Goal: Find specific page/section: Find specific page/section

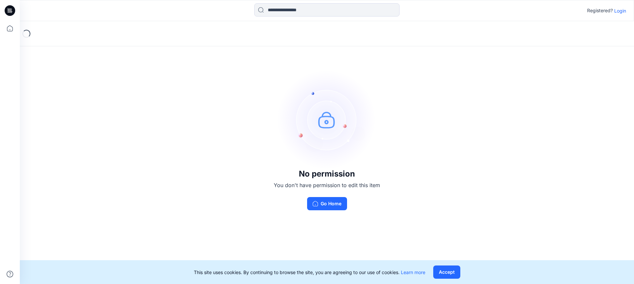
click at [621, 11] on p "Login" at bounding box center [620, 10] width 12 height 7
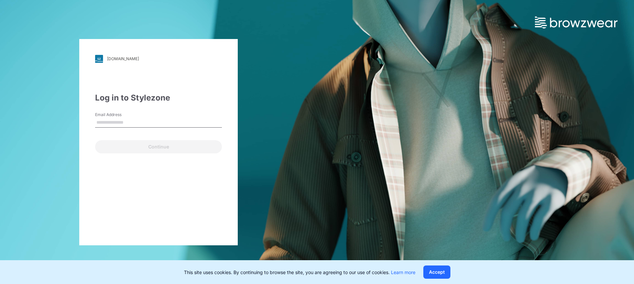
type input "**********"
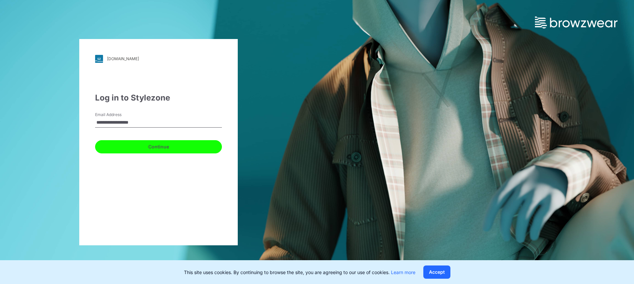
click at [149, 147] on button "Continue" at bounding box center [158, 146] width 127 height 13
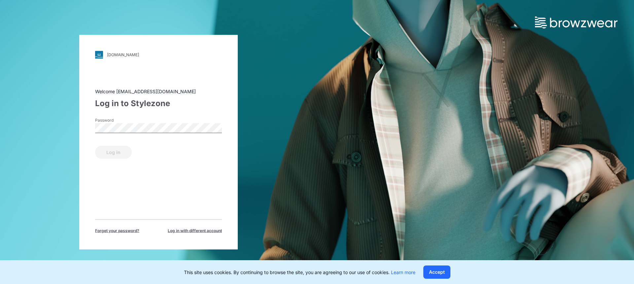
click at [133, 134] on div "Password" at bounding box center [158, 127] width 127 height 20
click at [118, 153] on button "Log in" at bounding box center [113, 151] width 37 height 13
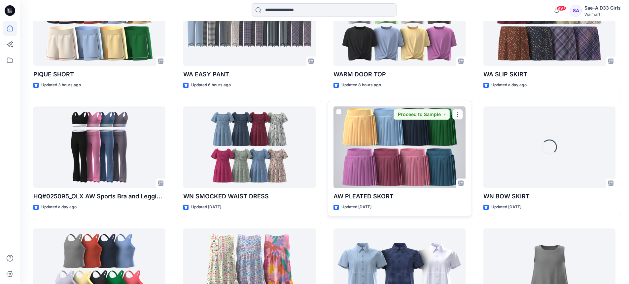
scroll to position [317, 0]
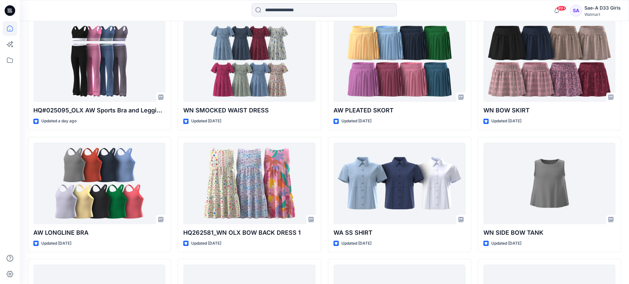
click at [10, 11] on icon at bounding box center [10, 10] width 11 height 11
click at [12, 9] on icon at bounding box center [10, 10] width 11 height 11
click at [10, 12] on icon at bounding box center [10, 10] width 11 height 11
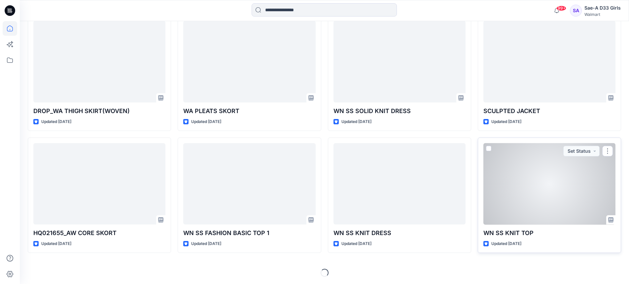
scroll to position [683, 0]
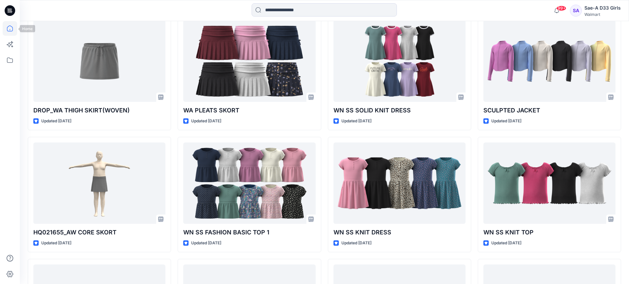
click at [10, 10] on icon at bounding box center [10, 10] width 11 height 11
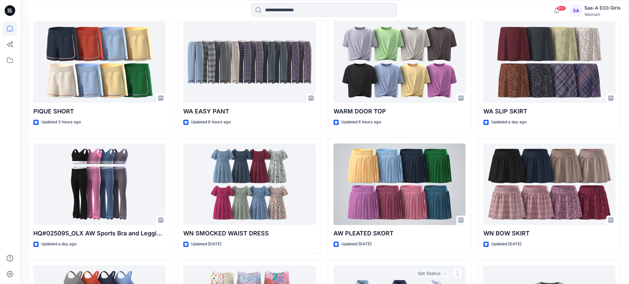
scroll to position [0, 0]
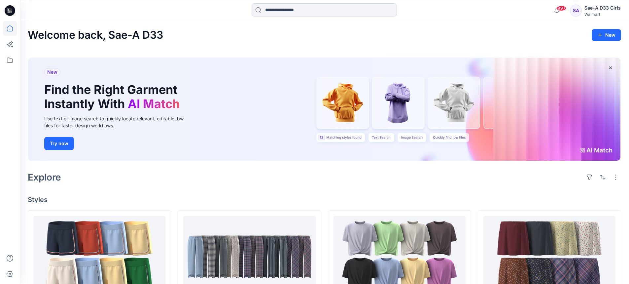
click at [6, 8] on icon at bounding box center [10, 10] width 11 height 11
click at [7, 9] on icon at bounding box center [10, 10] width 11 height 11
click at [7, 28] on icon at bounding box center [10, 28] width 15 height 15
click at [297, 12] on input at bounding box center [324, 9] width 145 height 13
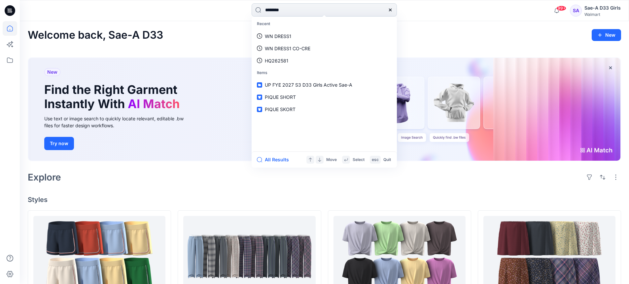
type input "********"
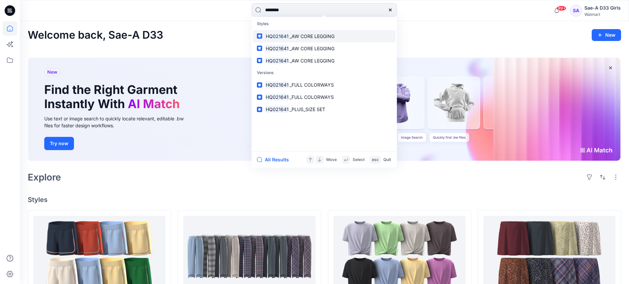
click at [316, 35] on span "_AW CORE LEGGING" at bounding box center [312, 36] width 45 height 6
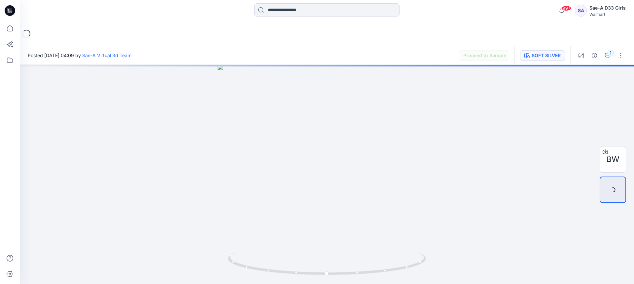
click at [540, 60] on button "SOFT SILVER" at bounding box center [542, 55] width 45 height 11
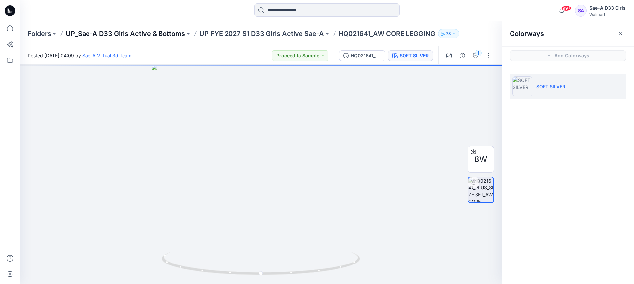
click at [153, 32] on p "UP_Sae-A D33 Girls Active & Bottoms" at bounding box center [125, 33] width 119 height 9
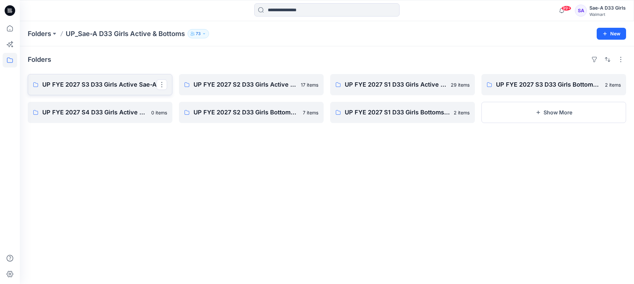
click at [89, 81] on p "UP FYE 2027 S3 D33 Girls Active Sae-A" at bounding box center [99, 84] width 114 height 9
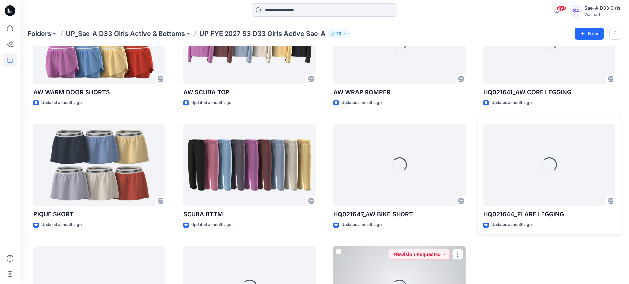
scroll to position [379, 0]
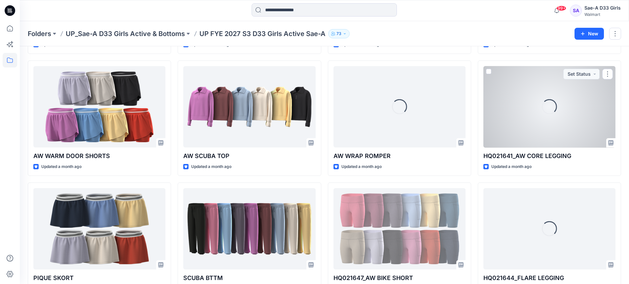
click at [546, 128] on div "Loading..." at bounding box center [549, 107] width 132 height 82
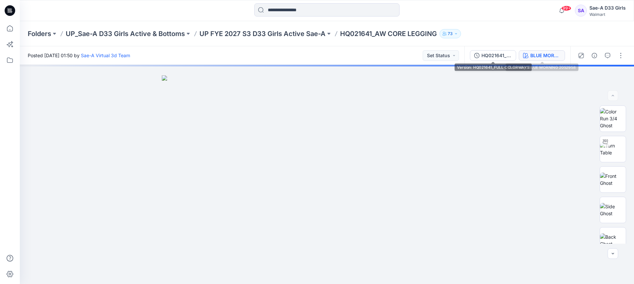
click at [537, 57] on div "BLUE MORNING 2052958" at bounding box center [545, 55] width 30 height 7
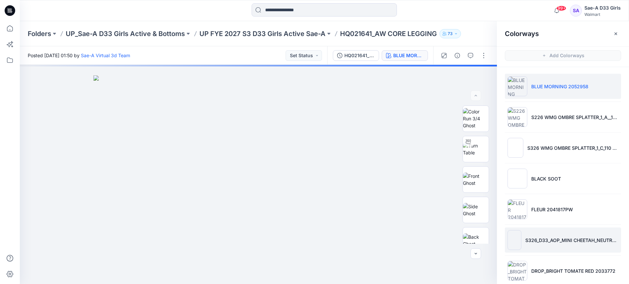
scroll to position [33, 0]
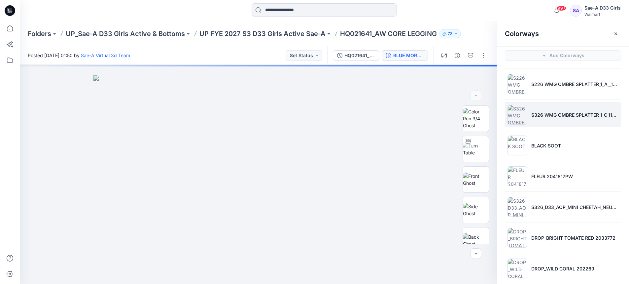
click at [588, 112] on p "S326 WMG OMBRE SPLATTER_1_C_110 SCALE(0912)" at bounding box center [574, 114] width 87 height 7
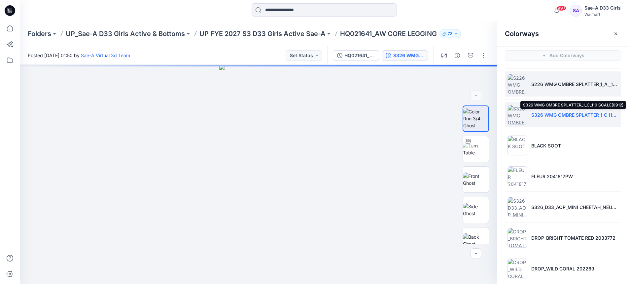
click at [591, 90] on li "S226 WMG OMBRE SPLATTER_1_A__110 SCALE(0829)" at bounding box center [563, 83] width 116 height 25
